Goal: Transaction & Acquisition: Download file/media

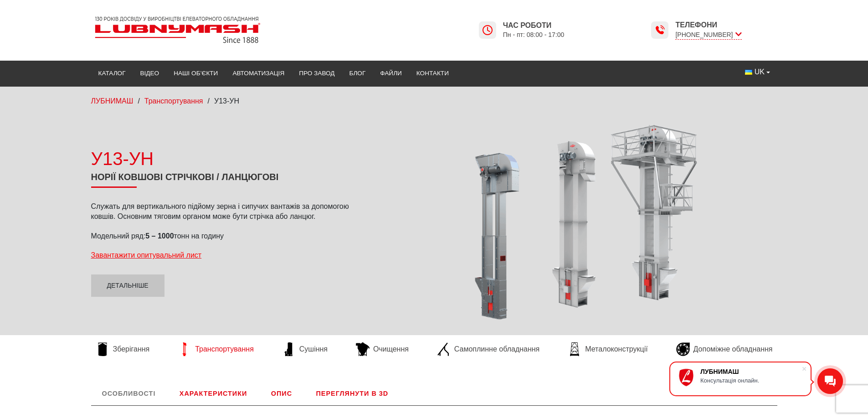
click at [217, 346] on span "Транспортування" at bounding box center [224, 349] width 59 height 10
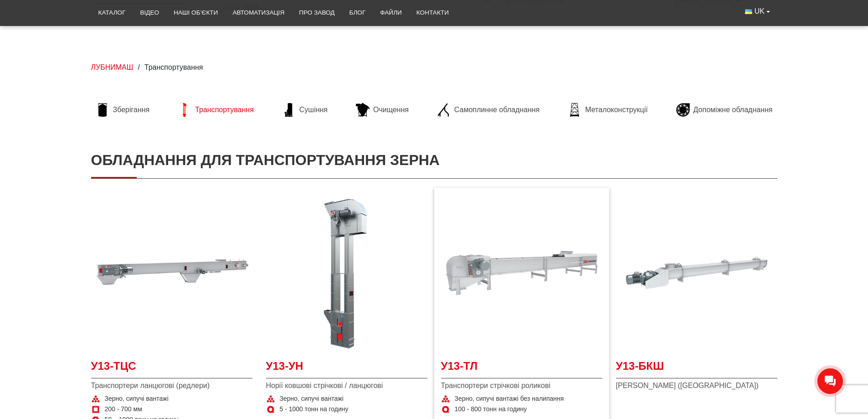
scroll to position [91, 0]
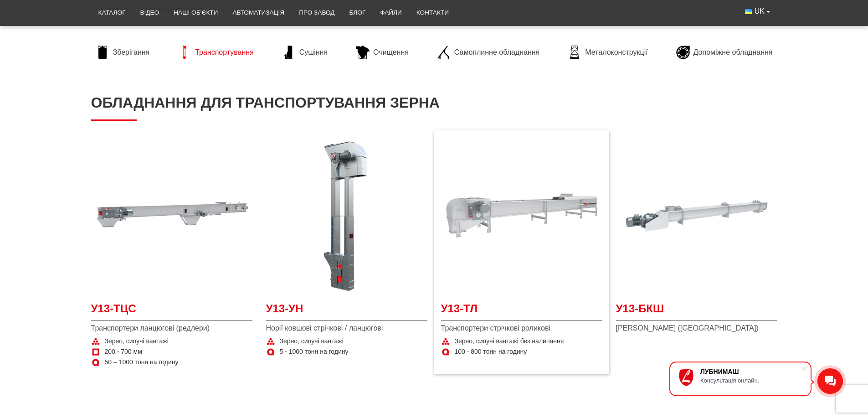
click at [498, 240] on img at bounding box center [521, 215] width 161 height 161
click at [191, 187] on img at bounding box center [171, 215] width 161 height 161
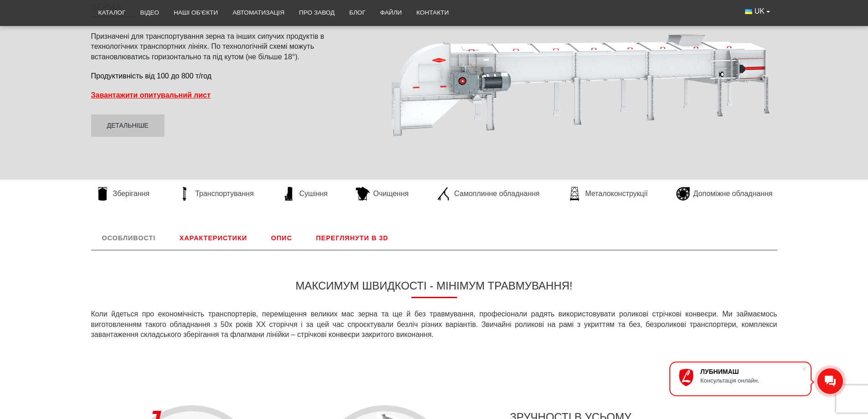
scroll to position [31, 0]
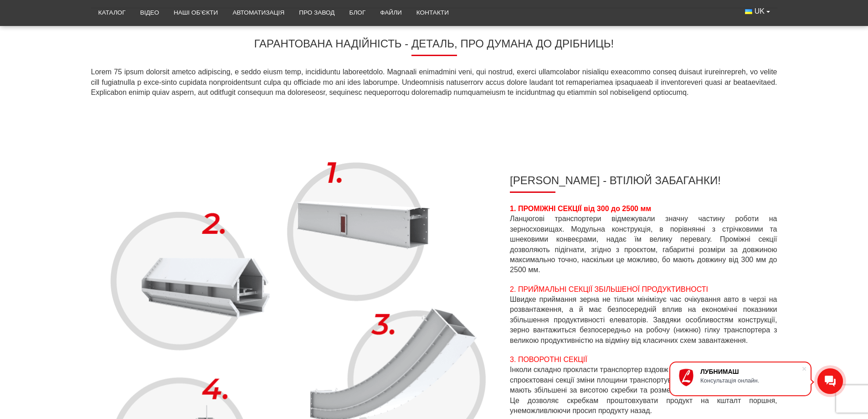
scroll to position [410, 0]
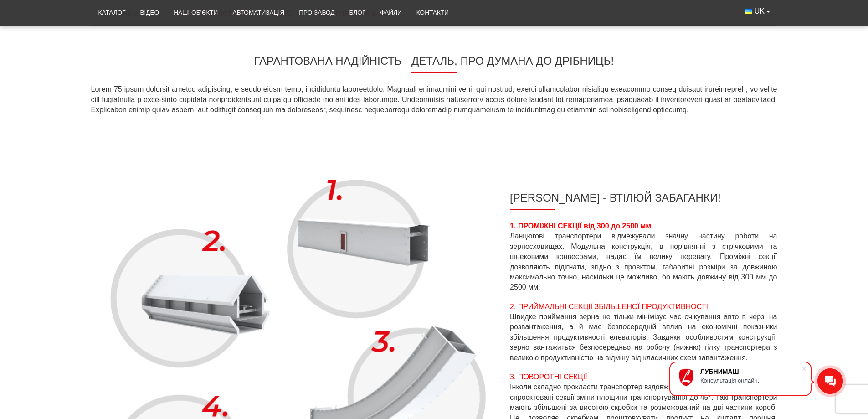
click at [213, 302] on img at bounding box center [297, 397] width 412 height 459
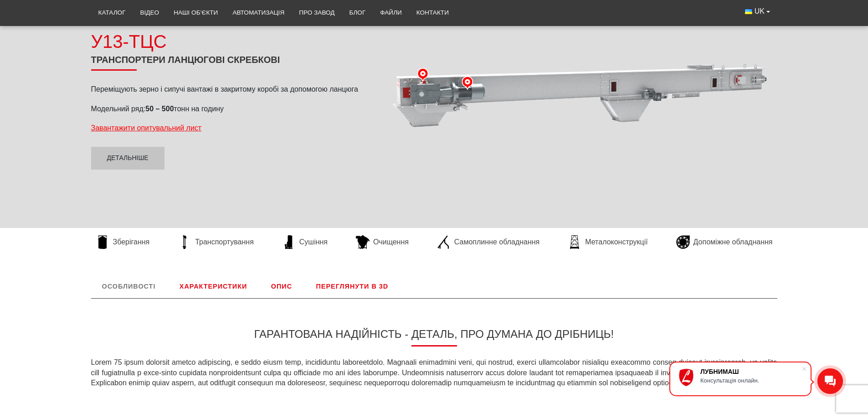
scroll to position [0, 0]
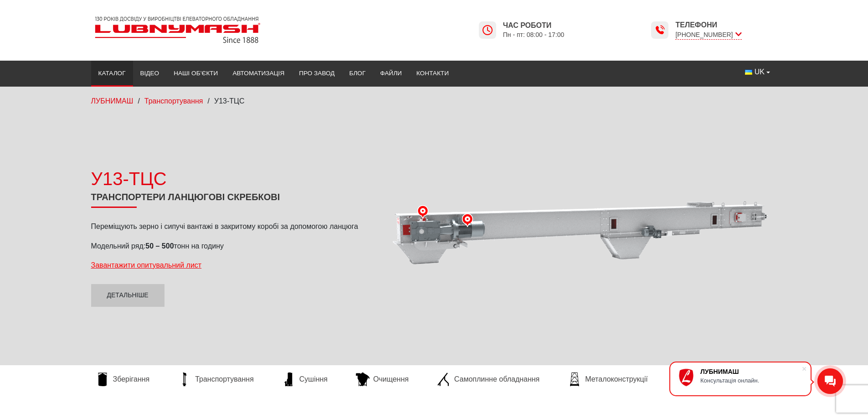
click at [119, 72] on link "Каталог" at bounding box center [112, 73] width 42 height 20
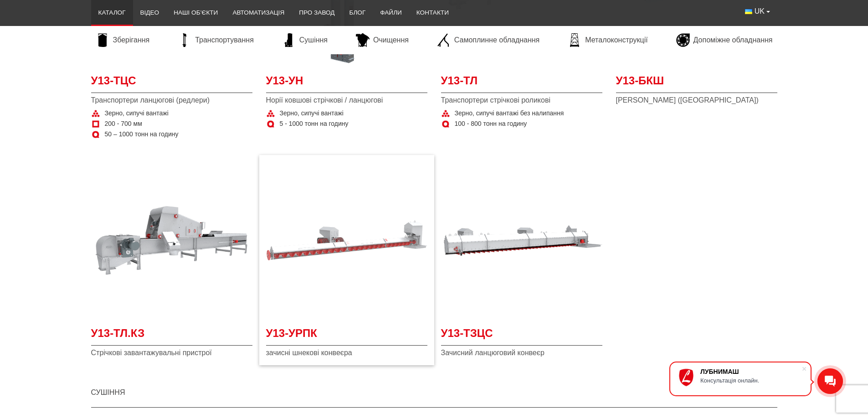
scroll to position [911, 0]
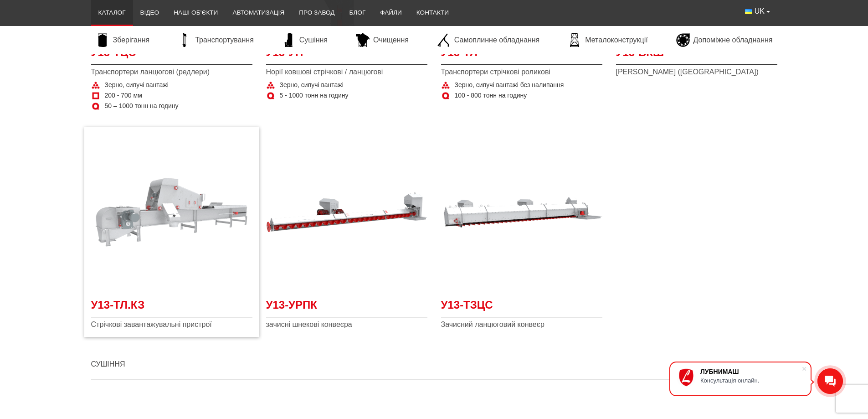
click at [175, 220] on img "Детальніше У13-ТЛ.КЗ" at bounding box center [171, 211] width 161 height 161
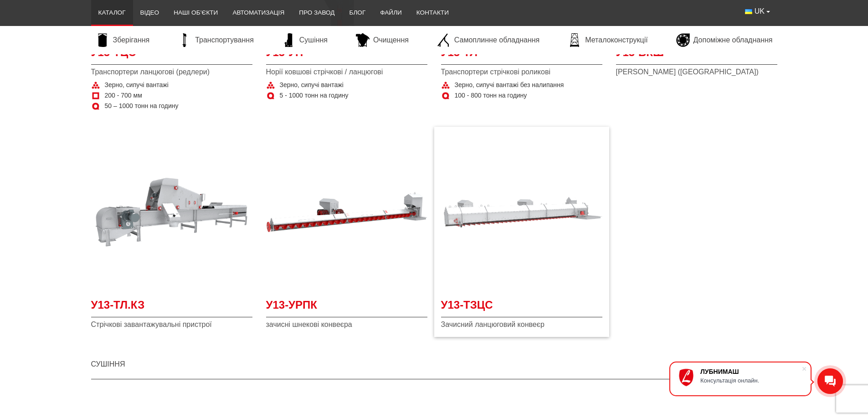
drag, startPoint x: 503, startPoint y: 211, endPoint x: 445, endPoint y: 254, distance: 72.5
click at [445, 254] on img "Детальніше У13-ТЗЦС" at bounding box center [521, 211] width 161 height 161
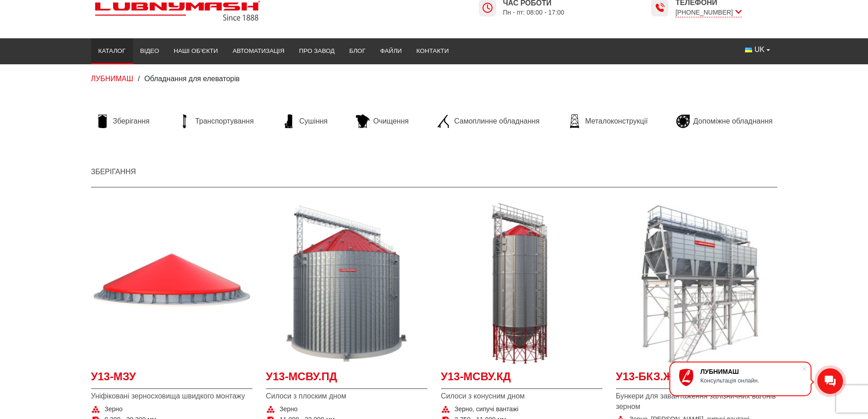
scroll to position [0, 0]
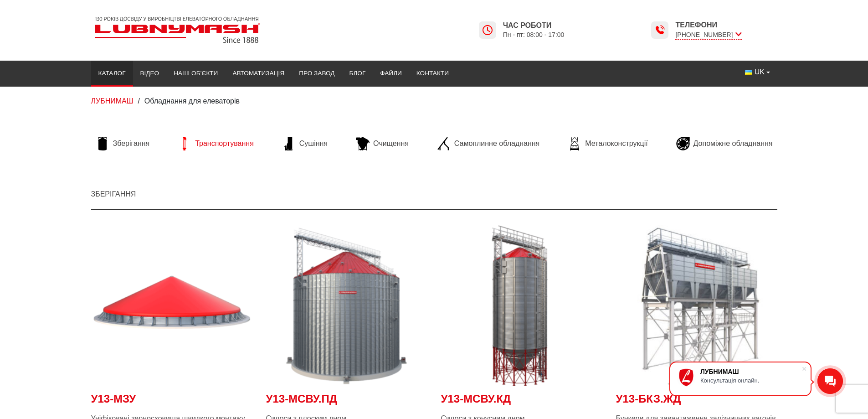
click at [219, 145] on span "Транспортування" at bounding box center [224, 144] width 59 height 10
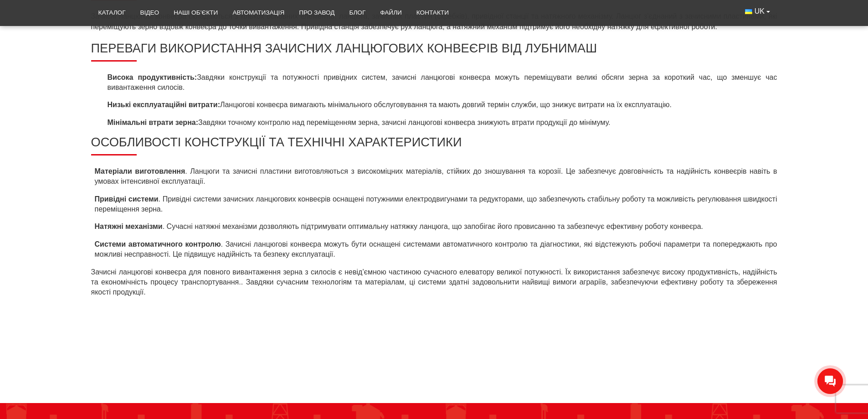
scroll to position [638, 0]
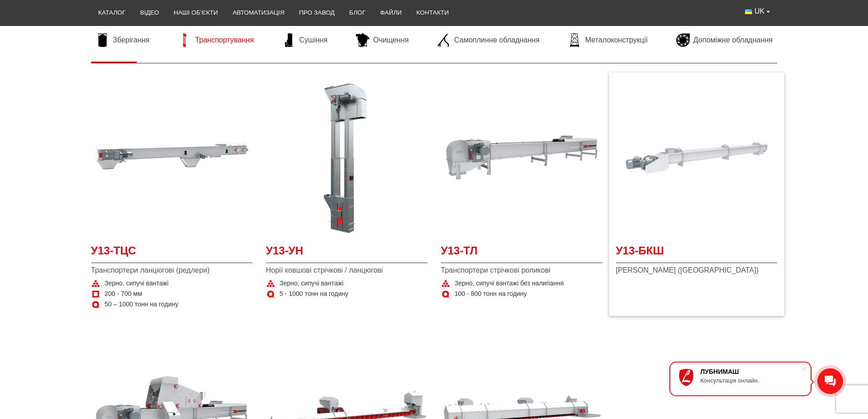
scroll to position [147, 0]
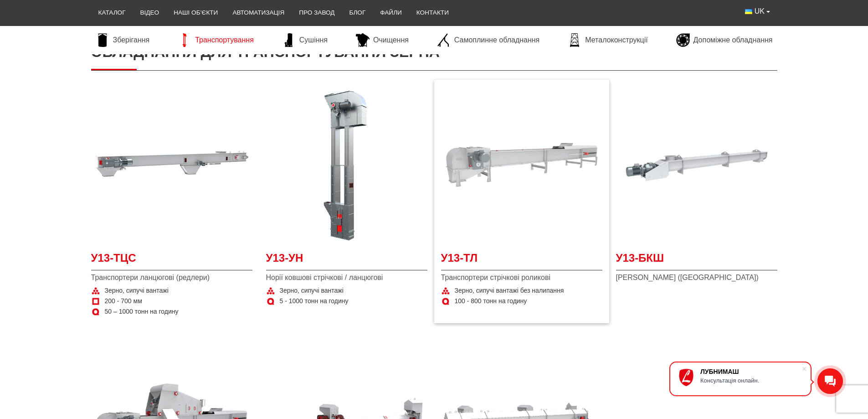
click at [532, 153] on img at bounding box center [521, 164] width 161 height 161
click at [178, 164] on img at bounding box center [171, 164] width 161 height 161
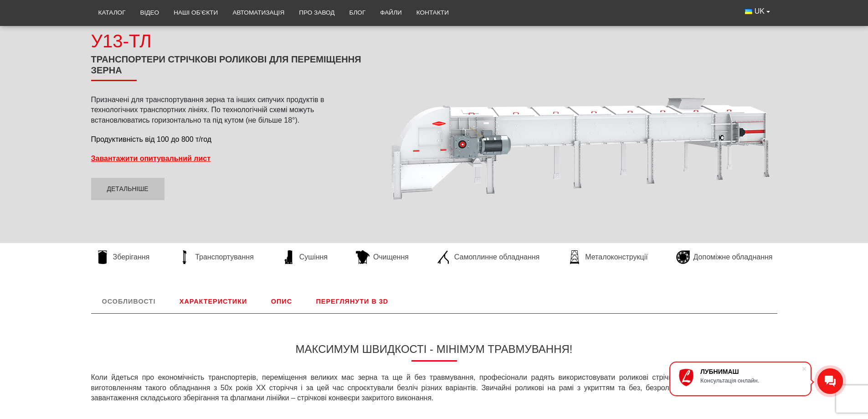
scroll to position [122, 0]
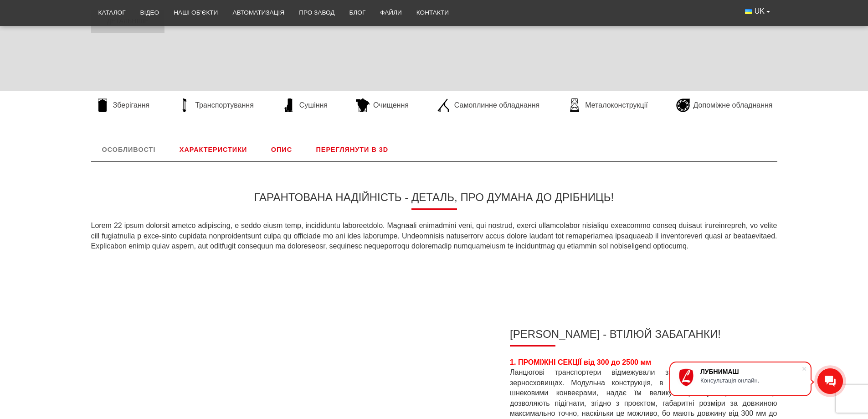
scroll to position [273, 0]
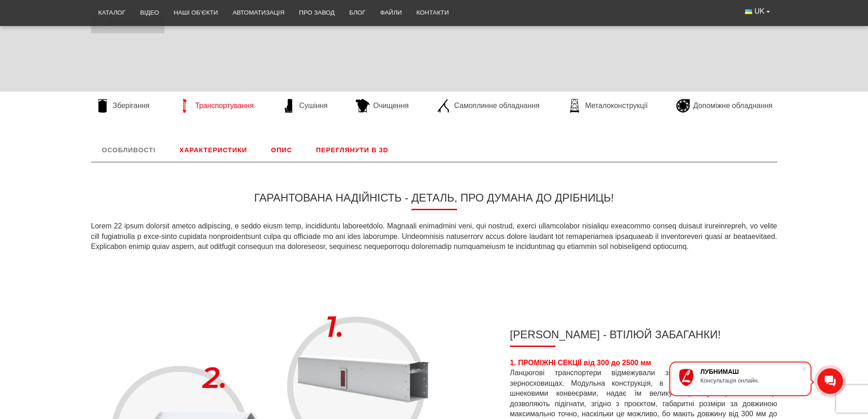
click at [226, 104] on span "Транспортування" at bounding box center [224, 106] width 59 height 10
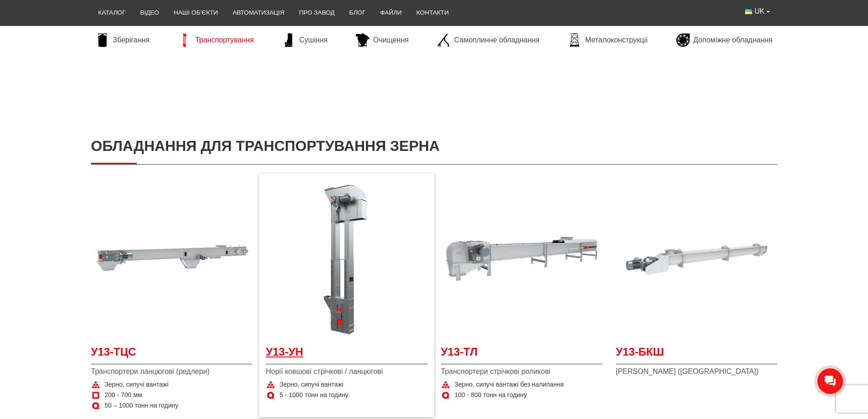
scroll to position [182, 0]
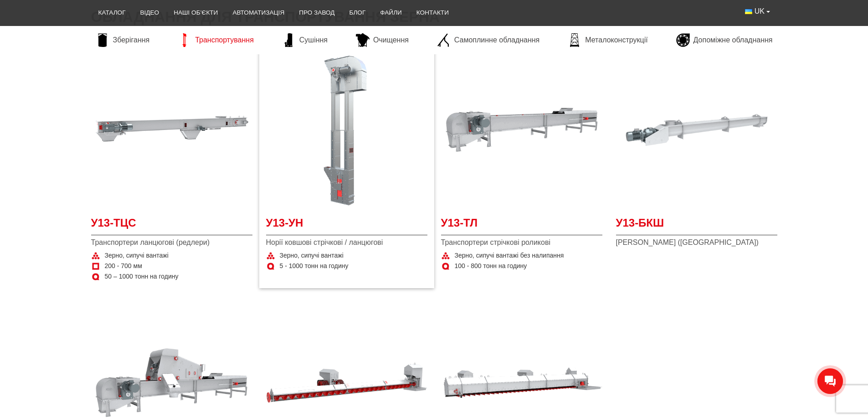
click at [377, 156] on img at bounding box center [346, 129] width 161 height 161
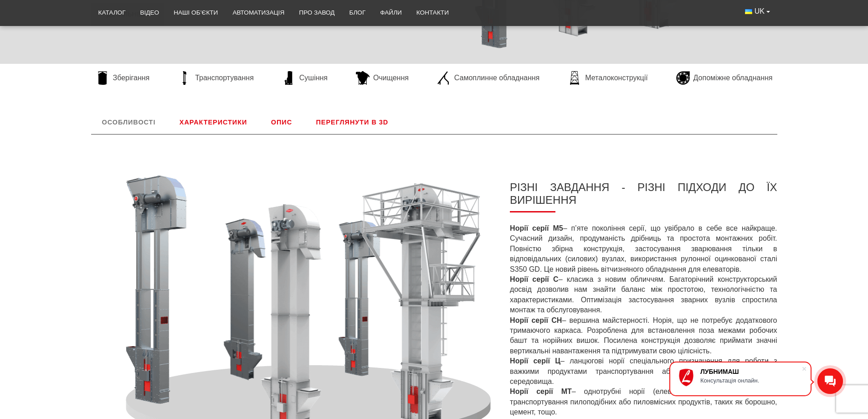
scroll to position [270, 0]
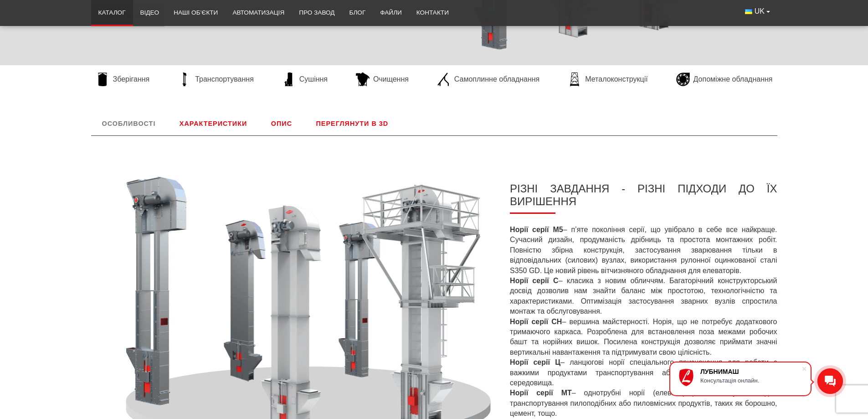
click at [123, 10] on link "Каталог" at bounding box center [112, 13] width 42 height 20
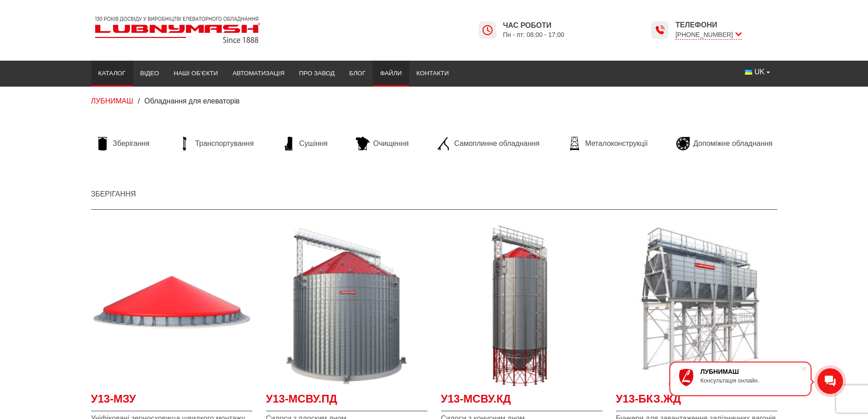
click at [397, 72] on link "Файли" at bounding box center [391, 73] width 36 height 20
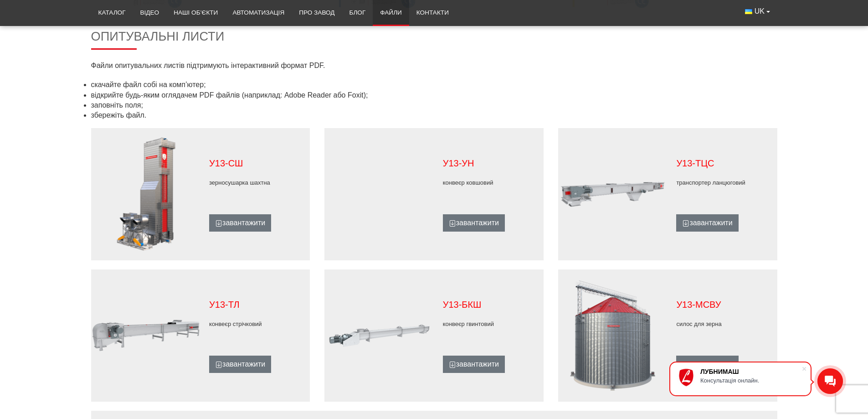
scroll to position [410, 0]
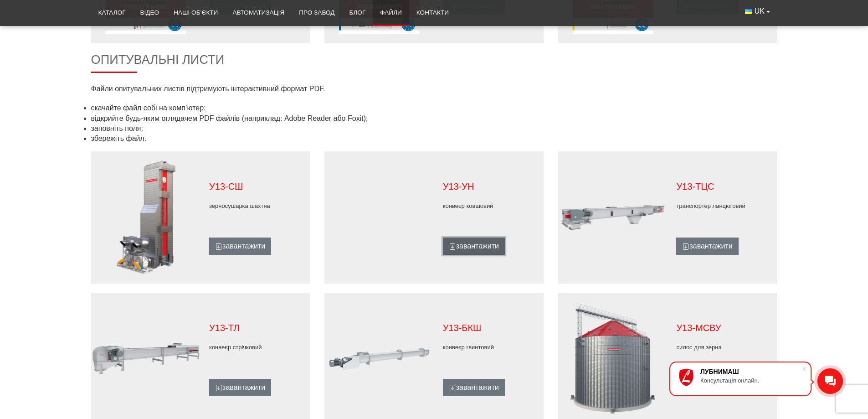
click at [467, 243] on link "завантажити" at bounding box center [474, 245] width 62 height 17
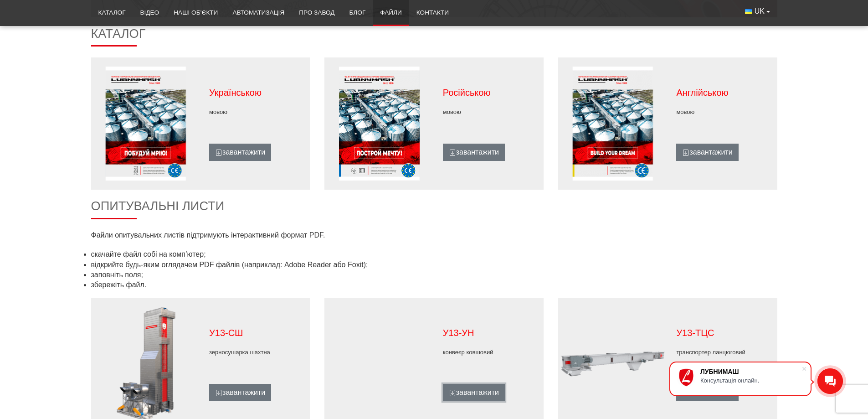
scroll to position [228, 0]
